Goal: Task Accomplishment & Management: Manage account settings

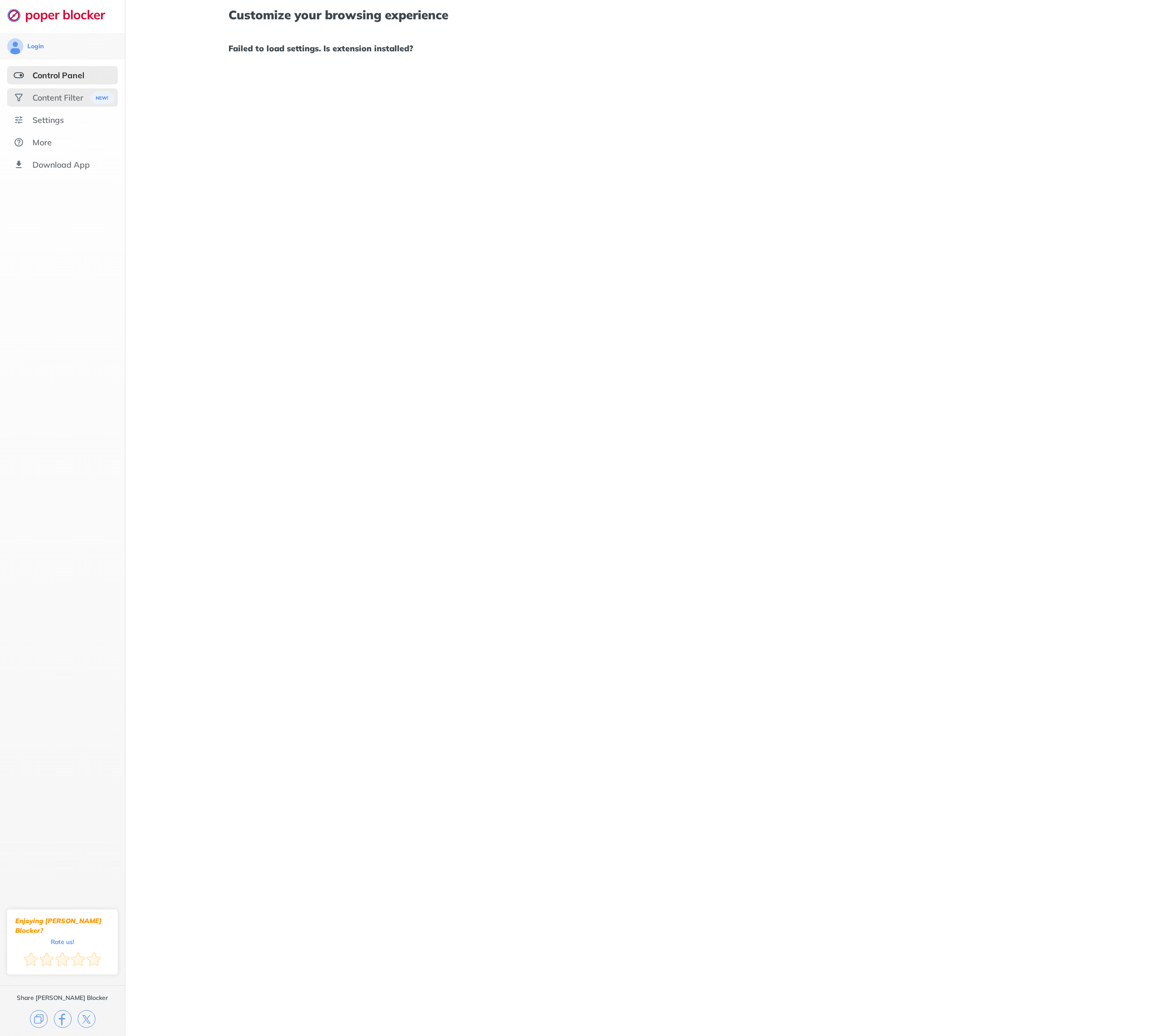
click at [57, 95] on div "Content Filter" at bounding box center [58, 98] width 51 height 10
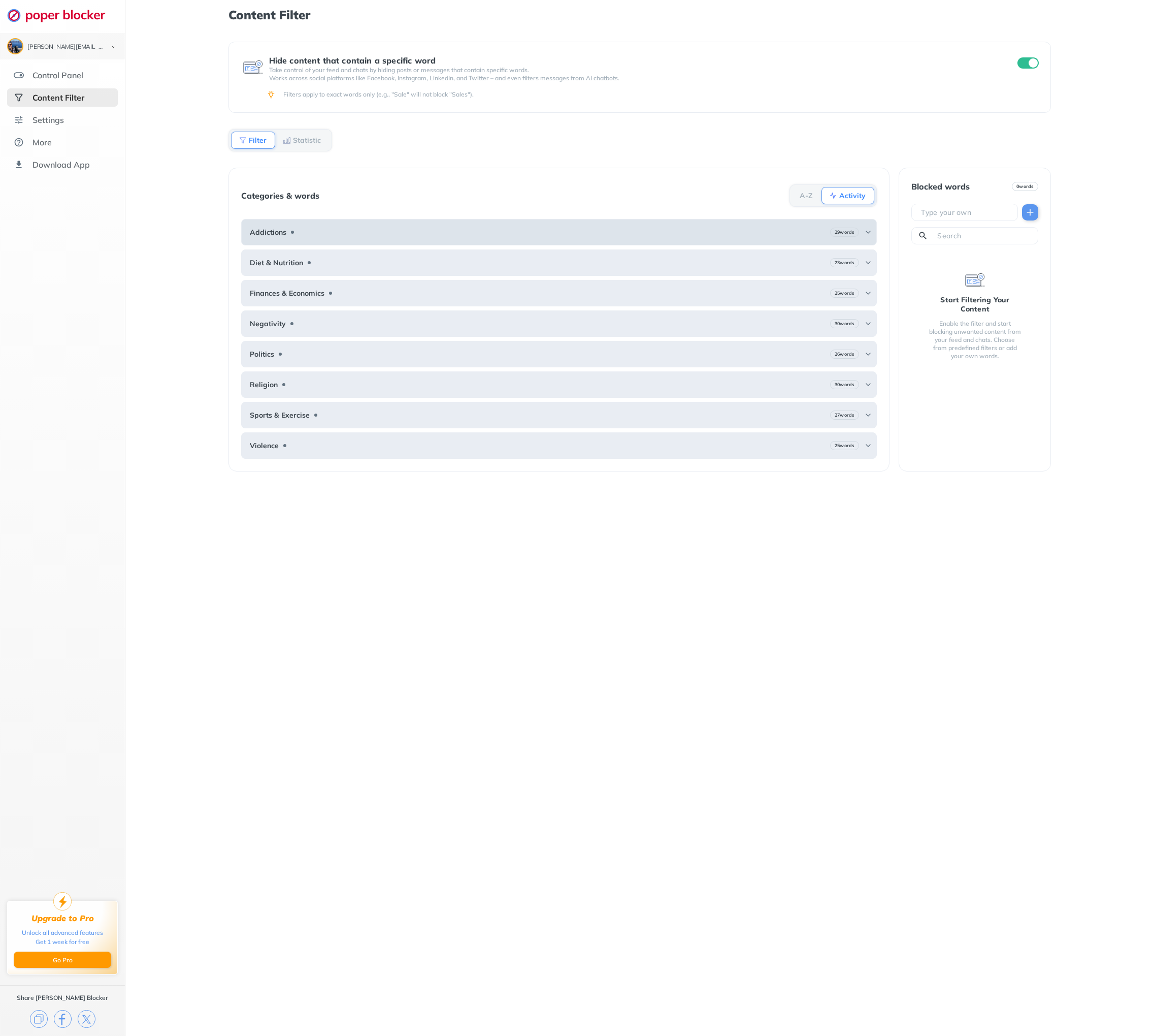
click at [869, 231] on img at bounding box center [868, 232] width 8 height 8
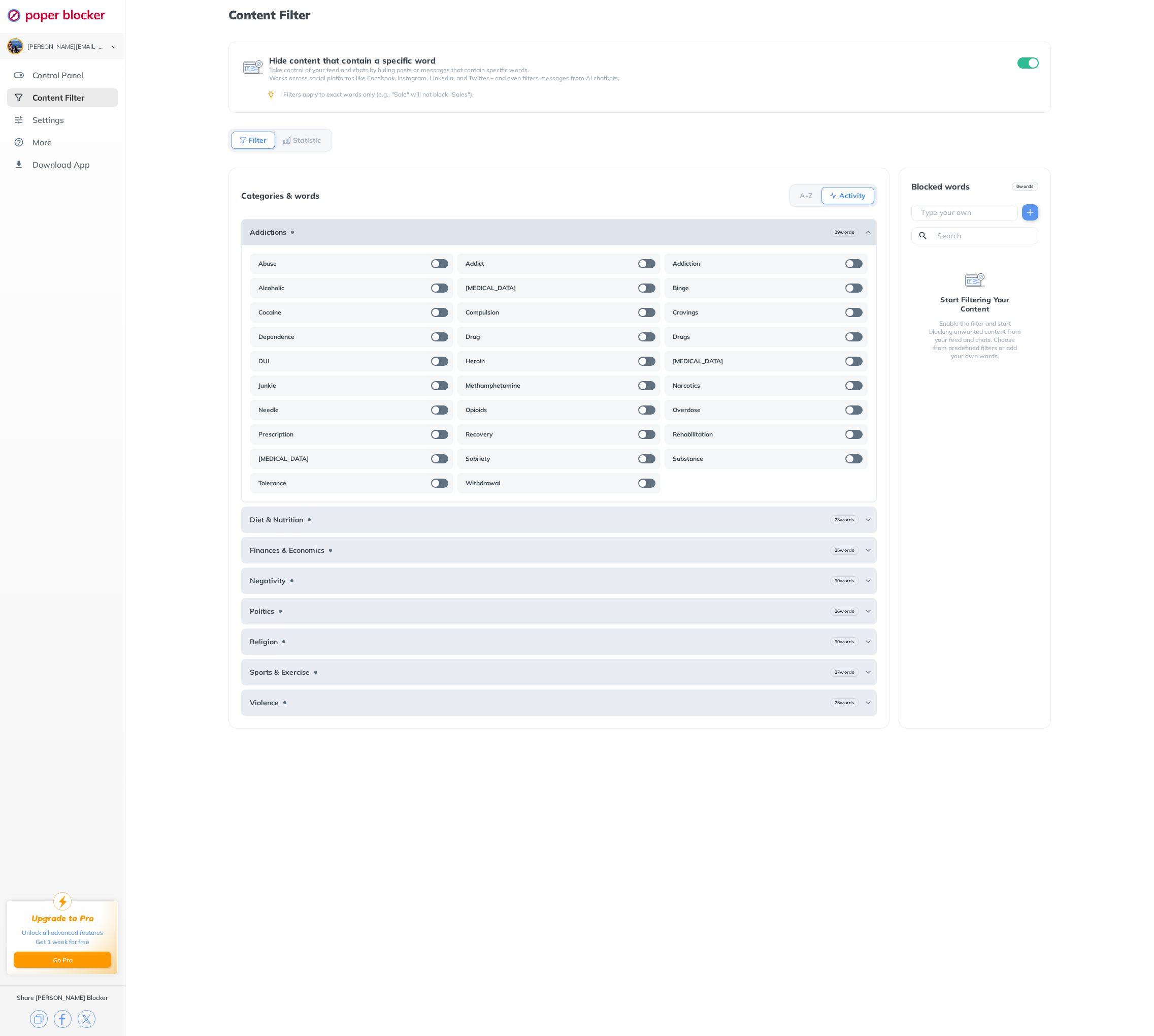
click at [869, 231] on img at bounding box center [868, 232] width 8 height 8
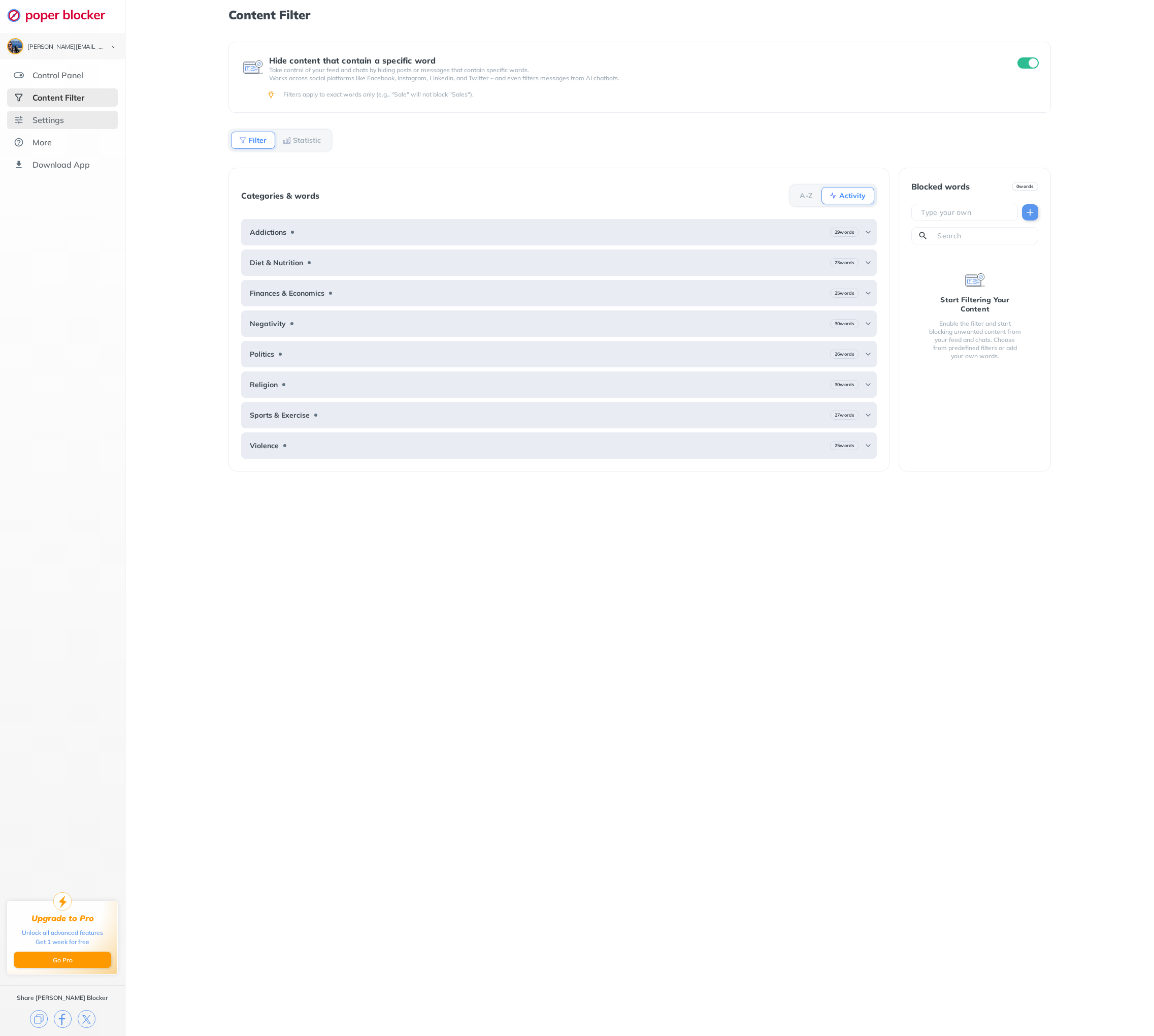
click at [34, 118] on div "Settings" at bounding box center [48, 120] width 32 height 10
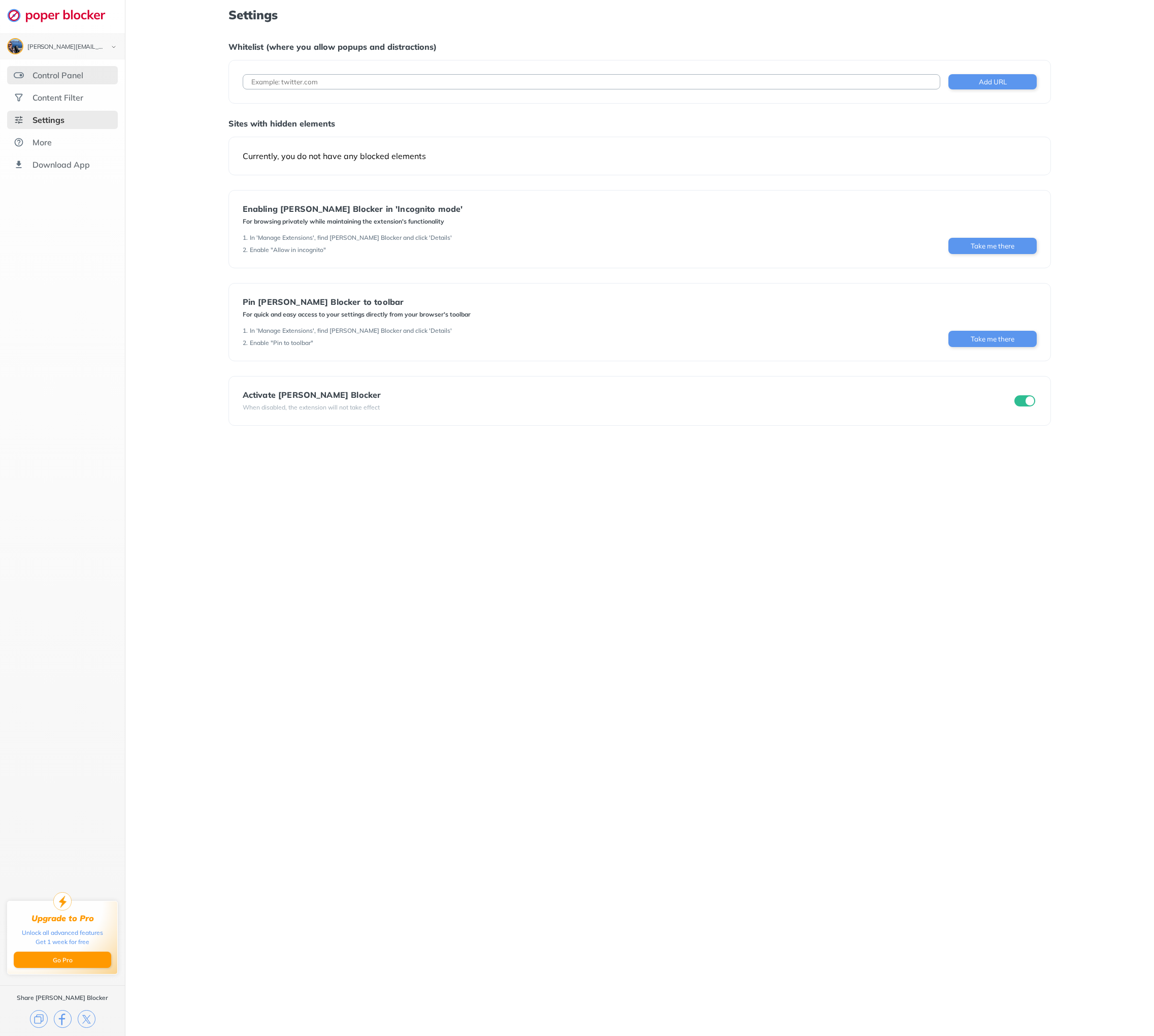
click at [60, 75] on div "Control Panel" at bounding box center [58, 75] width 51 height 10
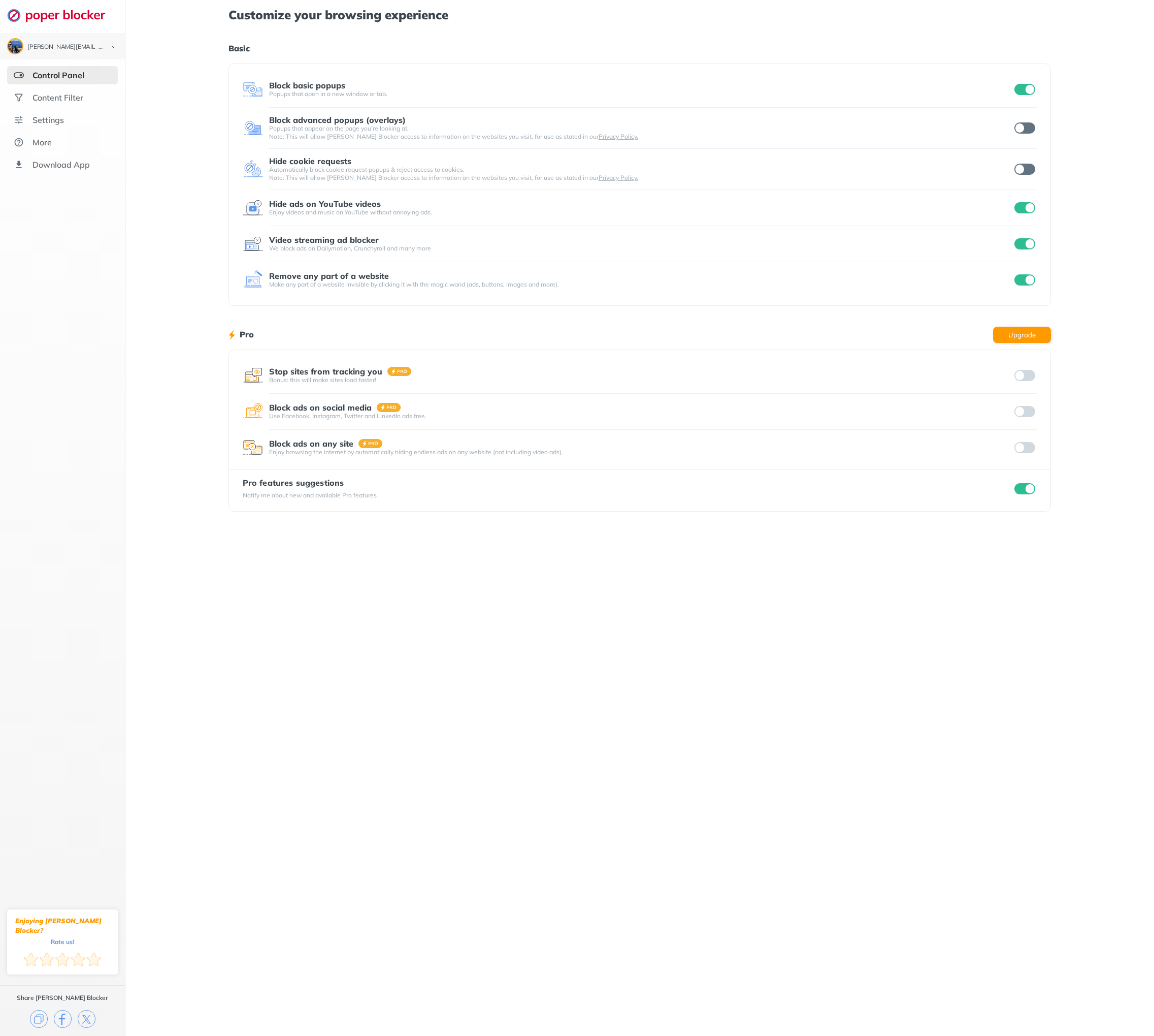
click at [1026, 126] on input "checkbox" at bounding box center [1025, 128] width 21 height 11
click at [1020, 168] on input "checkbox" at bounding box center [1025, 169] width 21 height 11
